Goal: Information Seeking & Learning: Learn about a topic

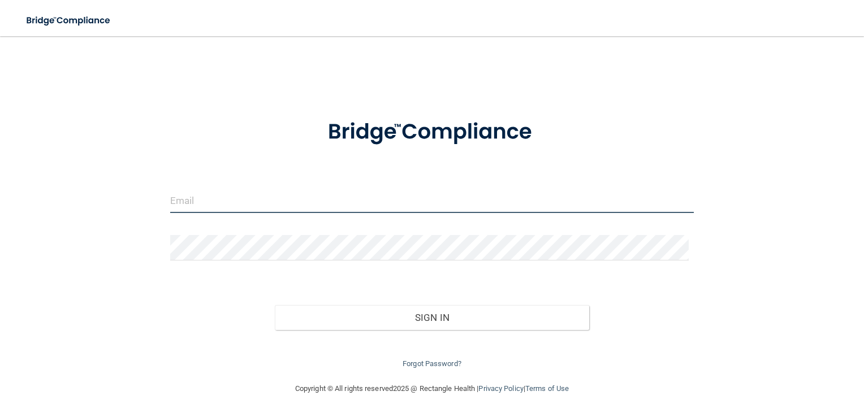
click at [176, 199] on input "email" at bounding box center [432, 200] width 524 height 25
type input "[EMAIL_ADDRESS][DOMAIN_NAME]"
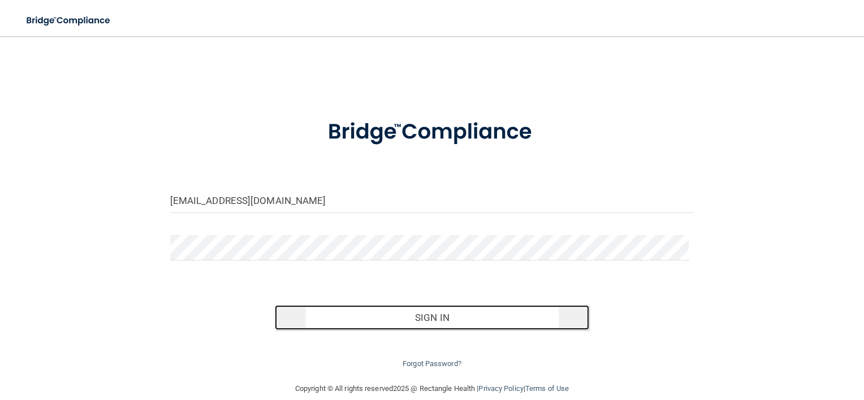
click at [358, 320] on button "Sign In" at bounding box center [432, 317] width 314 height 25
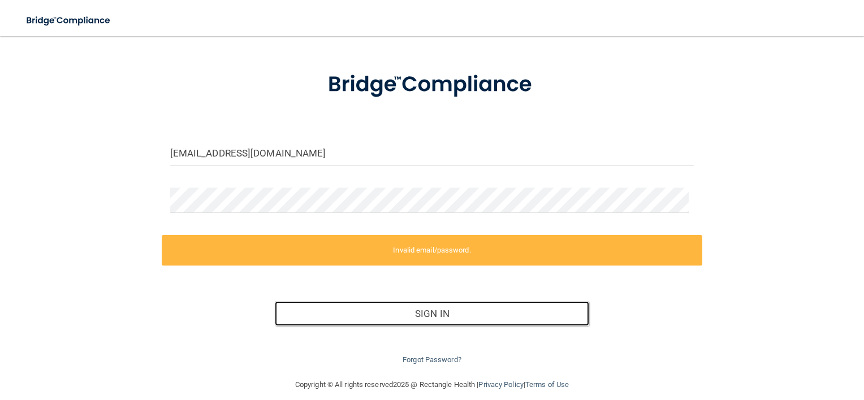
scroll to position [47, 0]
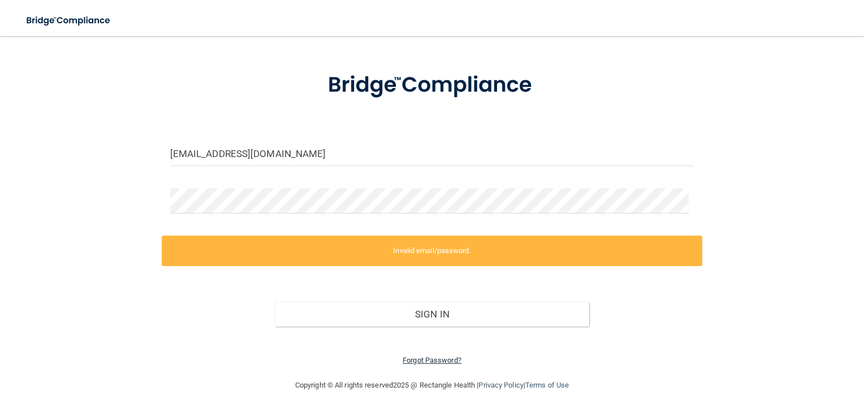
click at [416, 362] on link "Forgot Password?" at bounding box center [432, 360] width 59 height 8
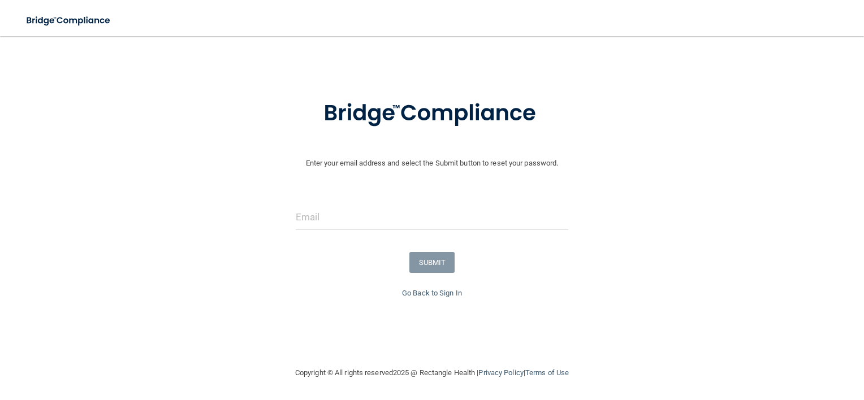
scroll to position [8, 0]
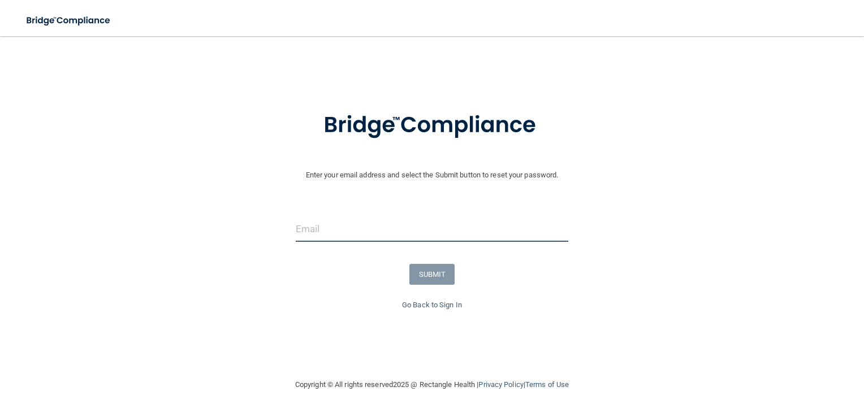
click at [308, 236] on input "email" at bounding box center [432, 229] width 273 height 25
type input "[EMAIL_ADDRESS][DOMAIN_NAME]"
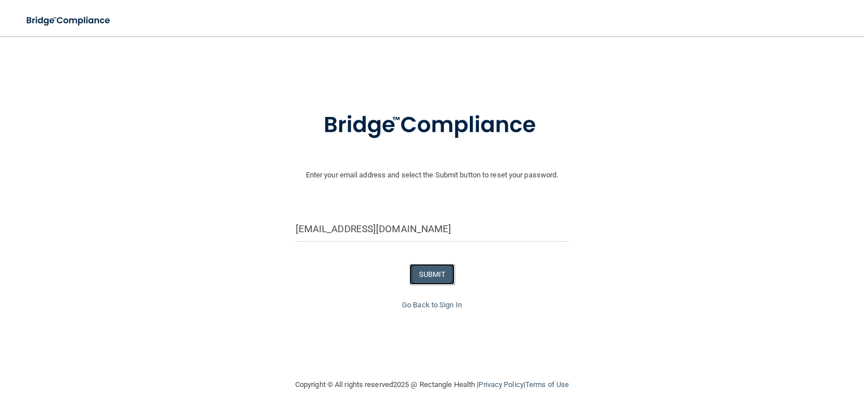
click at [414, 276] on button "SUBMIT" at bounding box center [432, 274] width 46 height 21
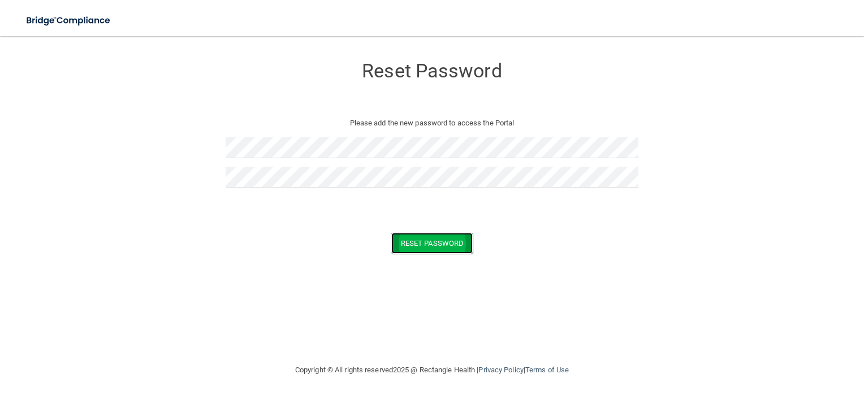
click at [429, 252] on button "Reset Password" at bounding box center [431, 243] width 81 height 21
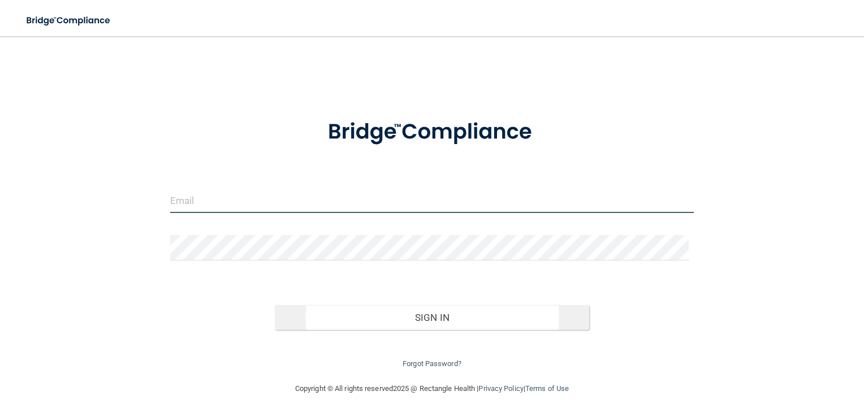
type input "[EMAIL_ADDRESS][DOMAIN_NAME]"
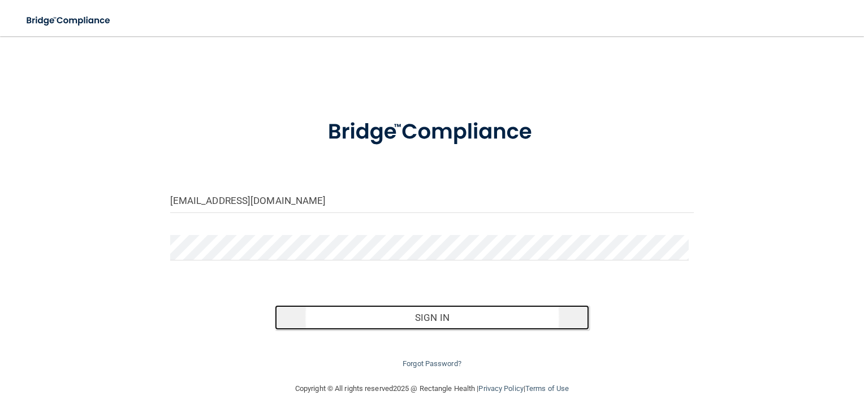
click at [435, 317] on button "Sign In" at bounding box center [432, 317] width 314 height 25
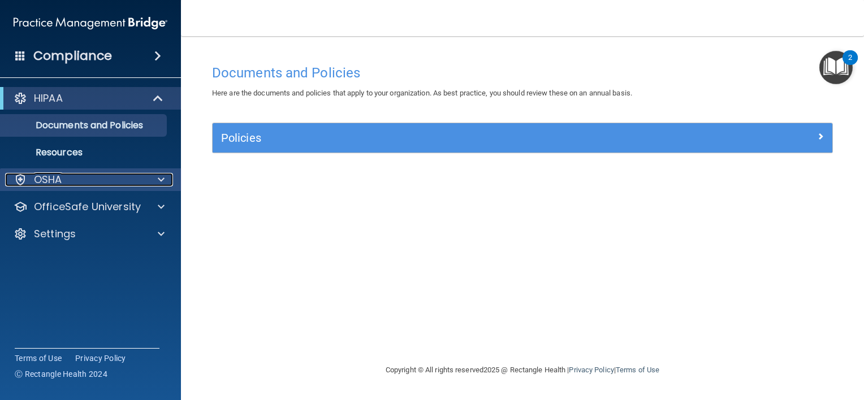
click at [161, 179] on span at bounding box center [161, 180] width 7 height 14
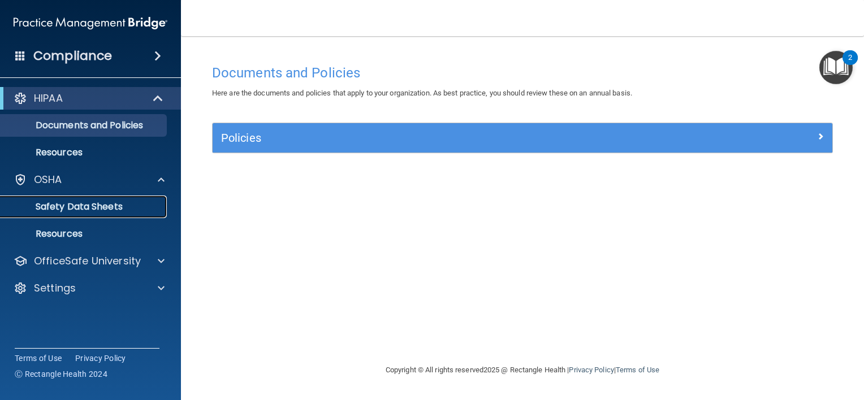
click at [91, 206] on p "Safety Data Sheets" at bounding box center [84, 206] width 154 height 11
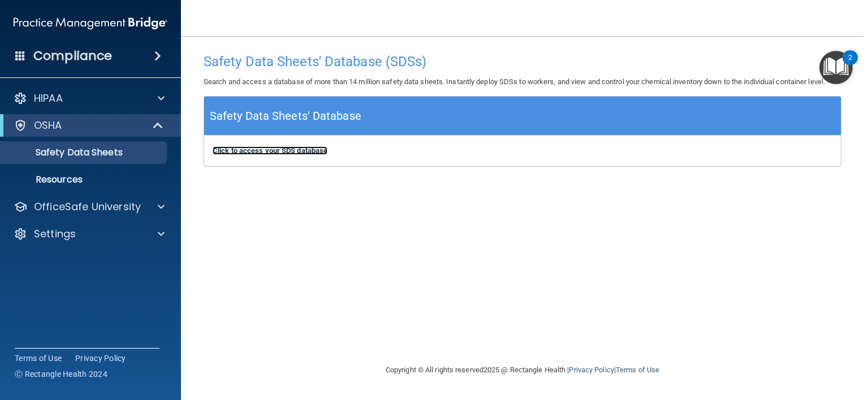
click at [301, 150] on b "Click to access your SDS database" at bounding box center [270, 150] width 115 height 8
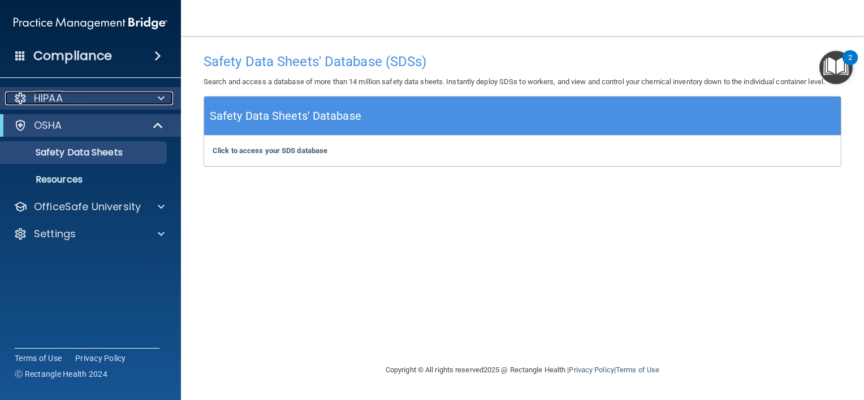
click at [152, 100] on div at bounding box center [159, 99] width 28 height 14
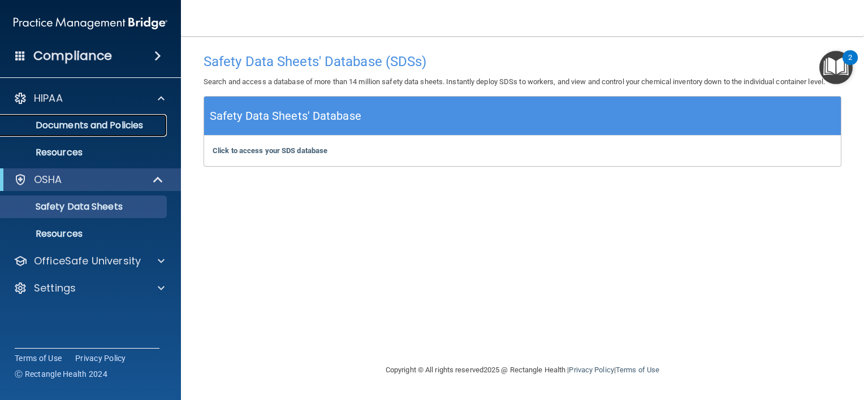
click at [142, 124] on p "Documents and Policies" at bounding box center [84, 125] width 154 height 11
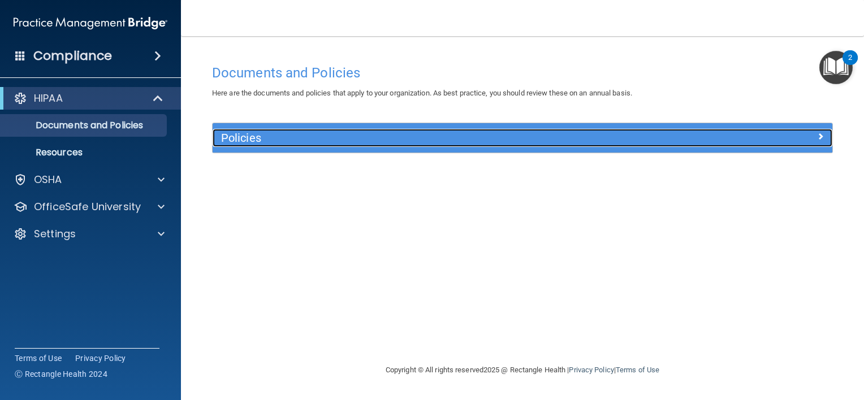
click at [822, 142] on span at bounding box center [820, 136] width 7 height 14
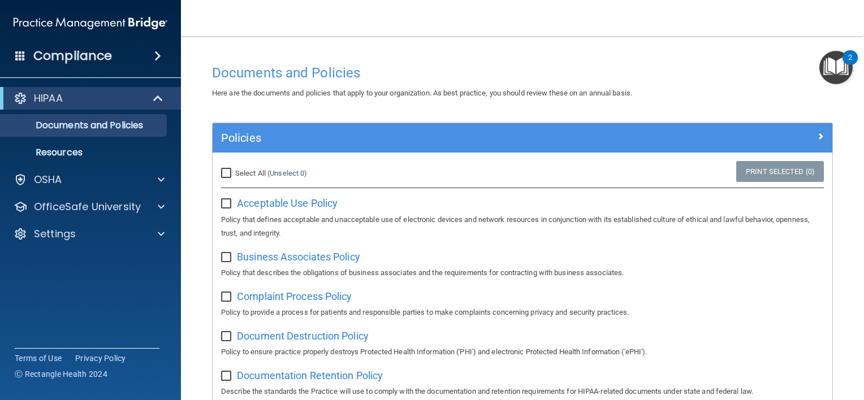
click at [224, 204] on input "checkbox" at bounding box center [227, 204] width 13 height 9
click at [225, 204] on input "checkbox" at bounding box center [227, 204] width 13 height 9
checkbox input "false"
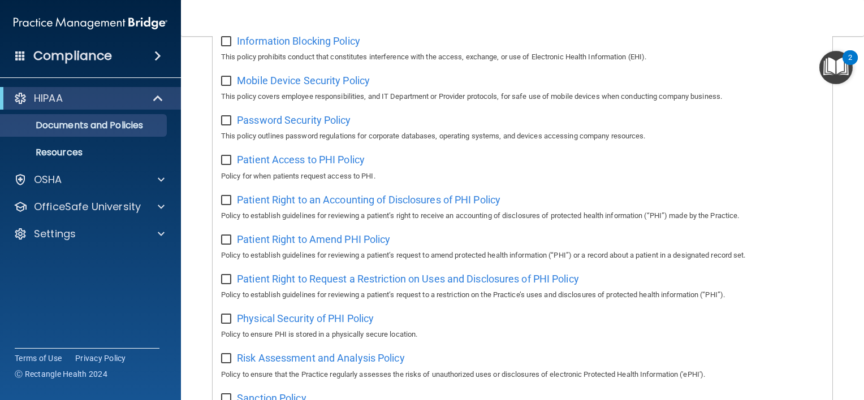
scroll to position [475, 0]
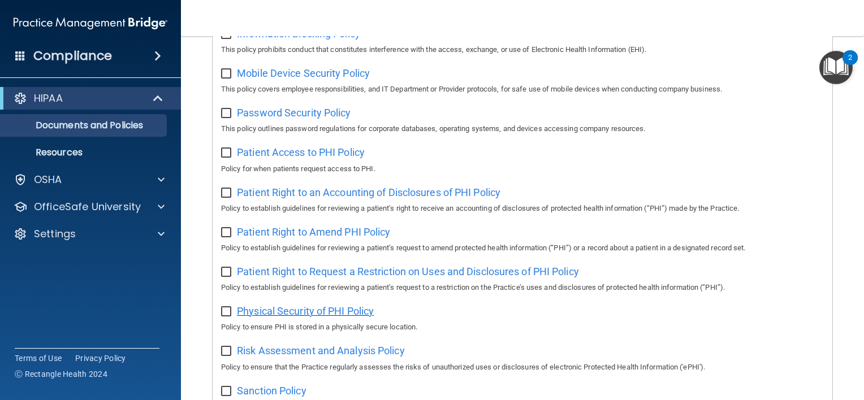
click at [305, 317] on span "Physical Security of PHI Policy" at bounding box center [305, 311] width 137 height 12
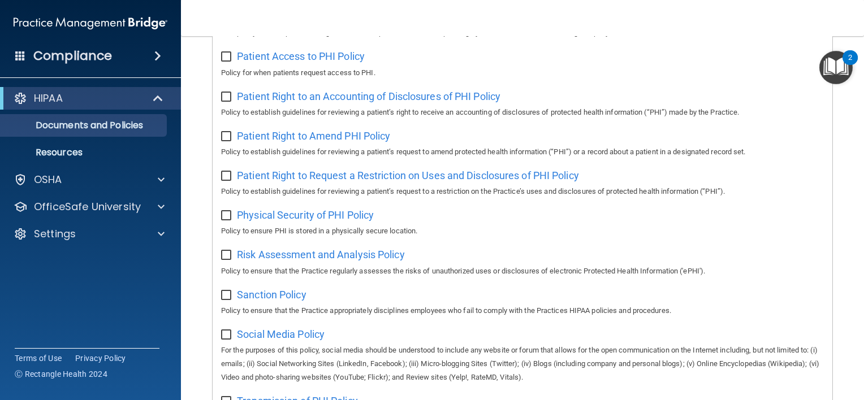
scroll to position [516, 0]
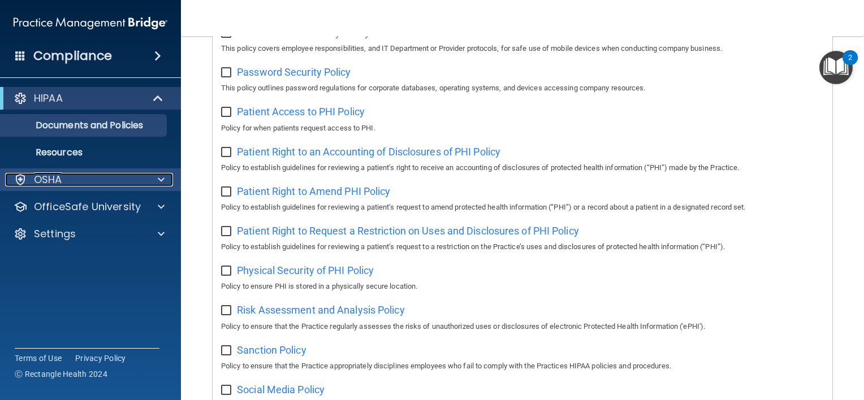
click at [163, 183] on span at bounding box center [161, 180] width 7 height 14
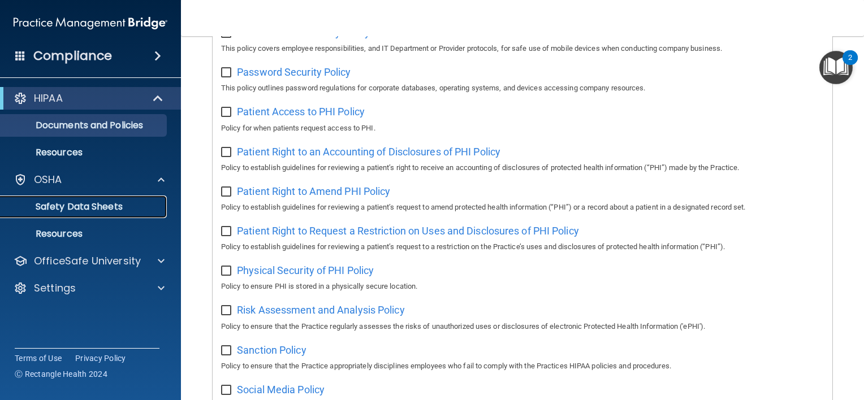
click at [86, 205] on p "Safety Data Sheets" at bounding box center [84, 206] width 154 height 11
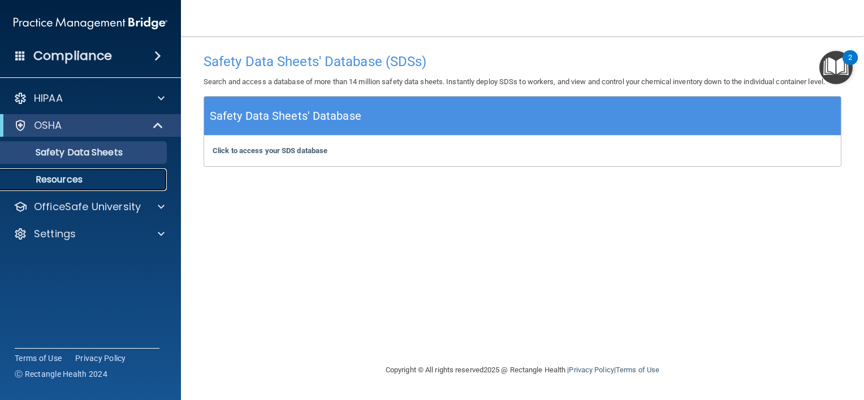
click at [66, 178] on p "Resources" at bounding box center [84, 179] width 154 height 11
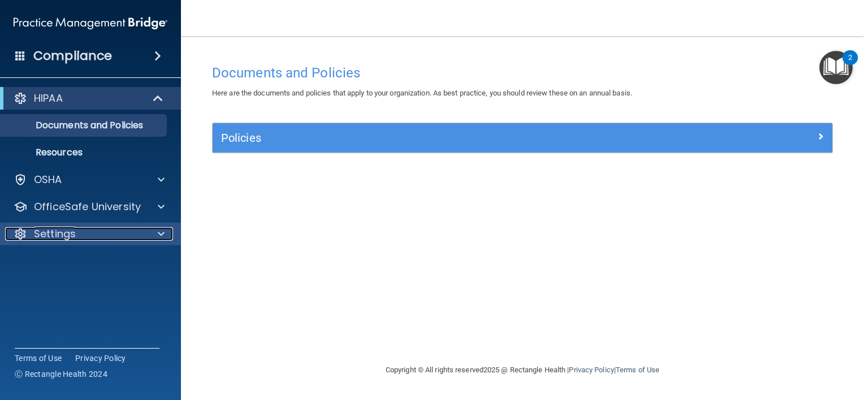
click at [129, 238] on div "Settings" at bounding box center [75, 234] width 140 height 14
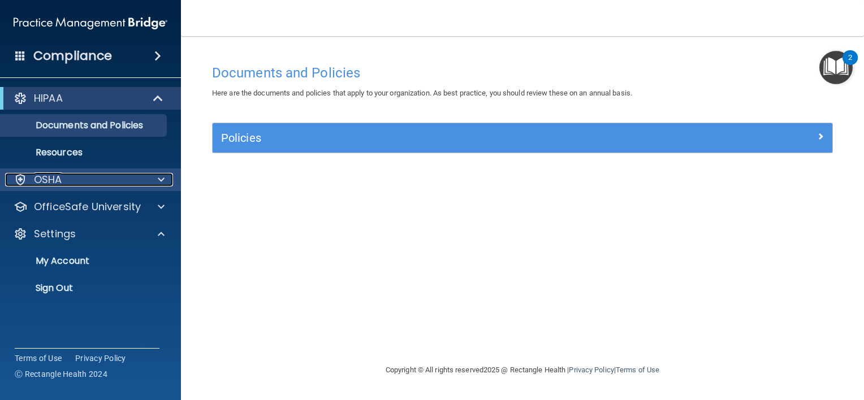
click at [148, 183] on div at bounding box center [159, 180] width 28 height 14
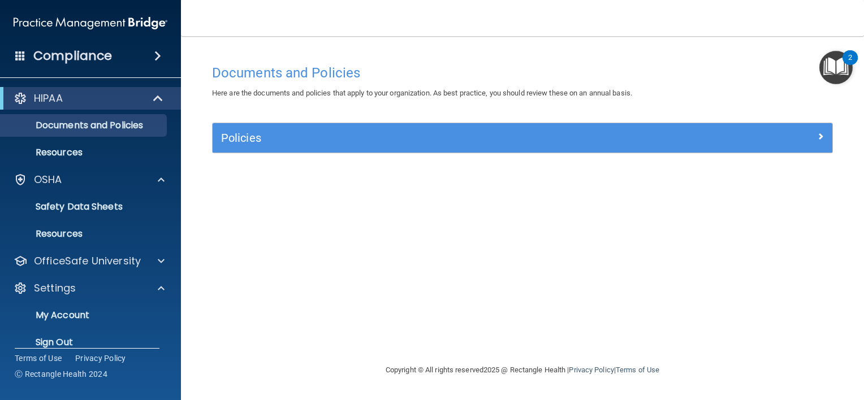
click at [830, 75] on img "Open Resource Center, 2 new notifications" at bounding box center [835, 67] width 33 height 33
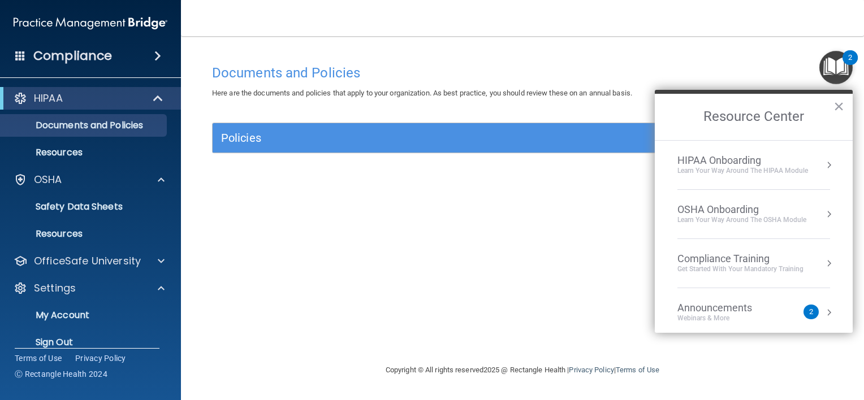
click at [771, 265] on div "Get Started with your mandatory training" at bounding box center [740, 270] width 126 height 10
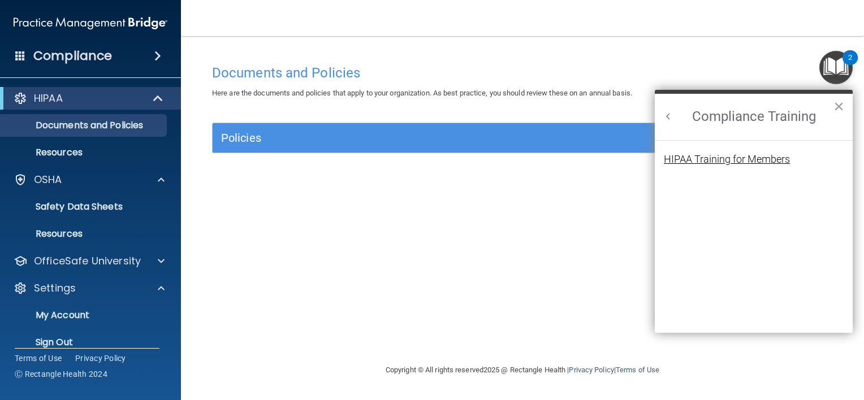
click at [741, 155] on div "HIPAA Training for Members" at bounding box center [727, 159] width 126 height 10
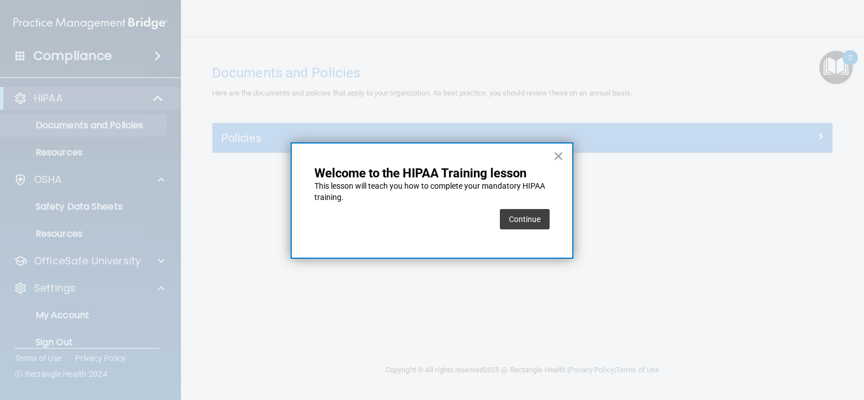
click at [741, 155] on div at bounding box center [432, 200] width 864 height 400
click at [556, 155] on button "×" at bounding box center [558, 156] width 11 height 18
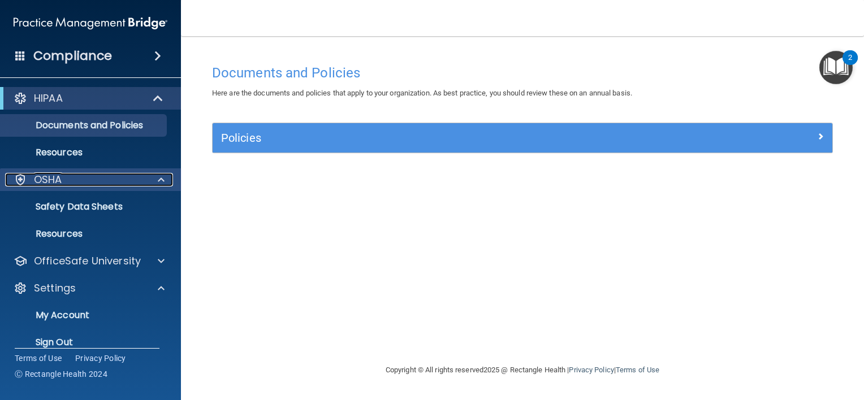
click at [136, 182] on div "OSHA" at bounding box center [75, 180] width 140 height 14
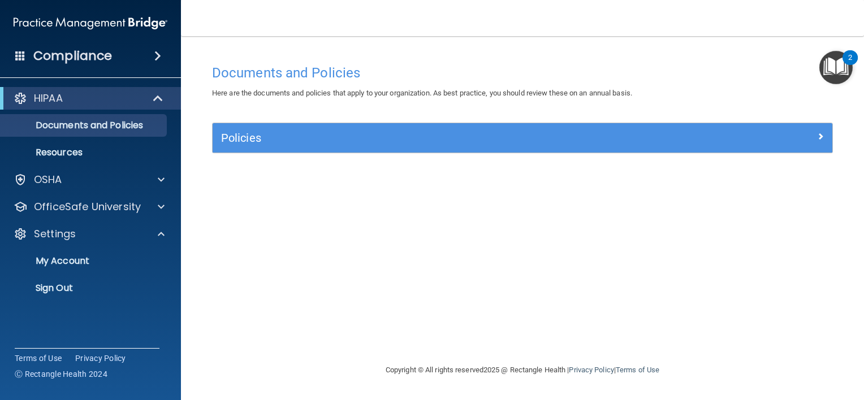
click at [154, 59] on span at bounding box center [157, 56] width 7 height 14
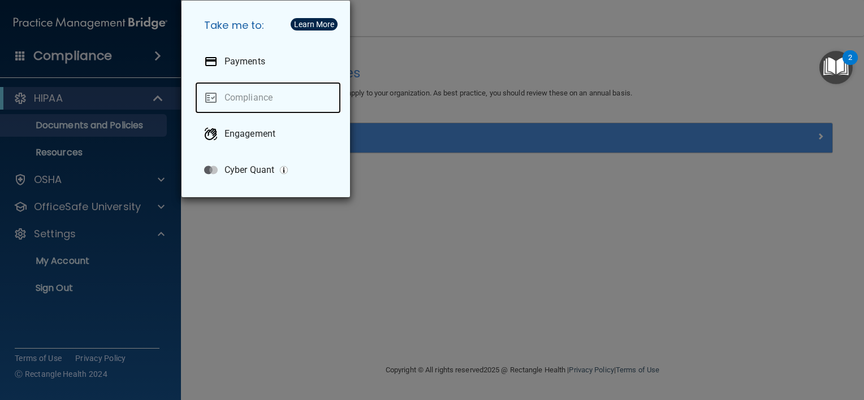
click at [209, 101] on link "Compliance" at bounding box center [268, 98] width 146 height 32
click at [209, 95] on link "Compliance" at bounding box center [268, 98] width 146 height 32
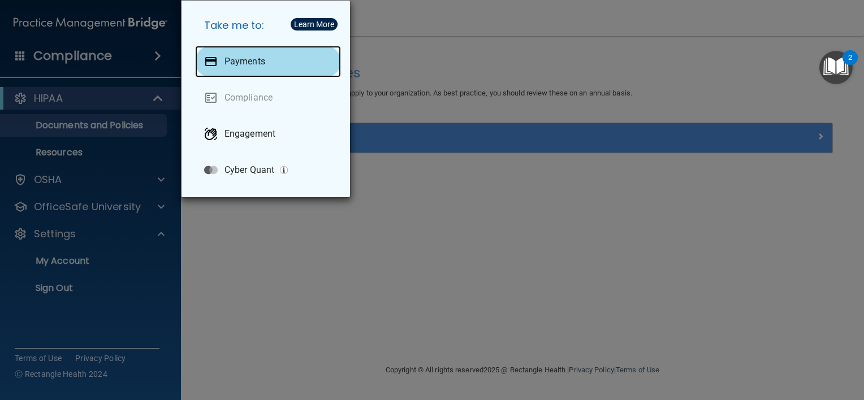
click at [215, 61] on div at bounding box center [211, 62] width 14 height 14
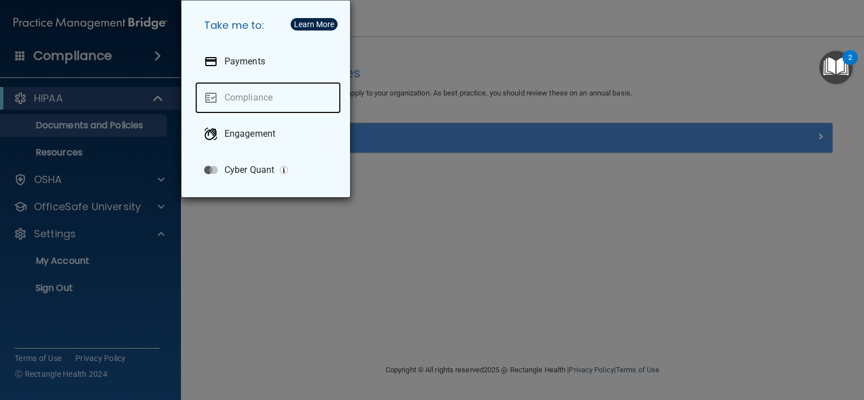
click at [250, 95] on link "Compliance" at bounding box center [268, 98] width 146 height 32
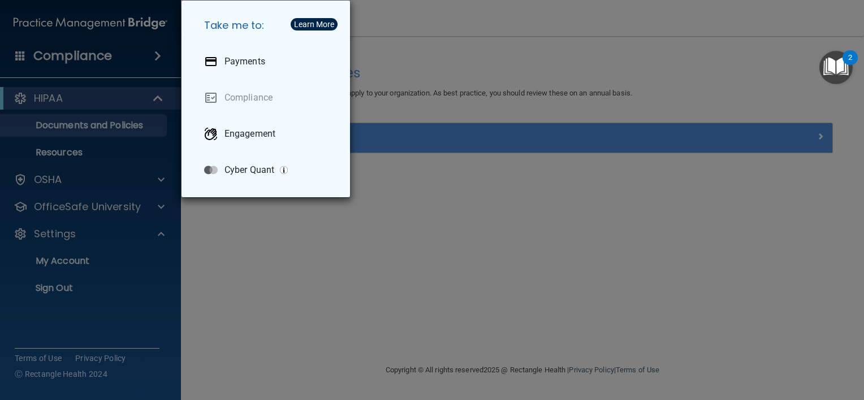
click at [61, 159] on div "Take me to: Payments Compliance Engagement Cyber Quant" at bounding box center [432, 200] width 864 height 400
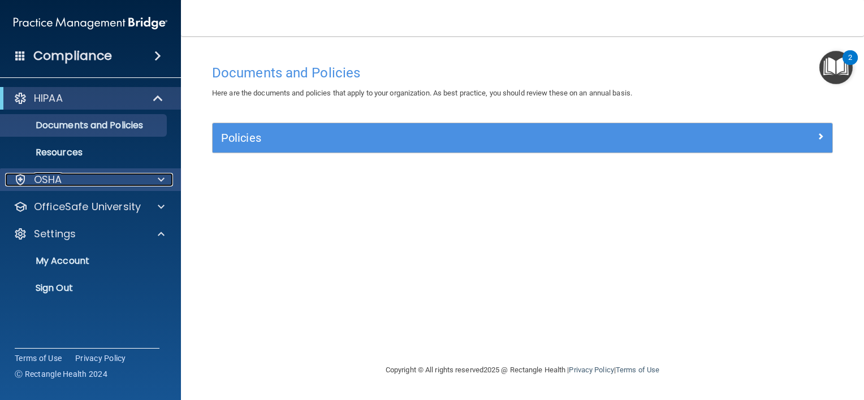
click at [68, 178] on div "OSHA" at bounding box center [75, 180] width 140 height 14
